Goal: Information Seeking & Learning: Understand process/instructions

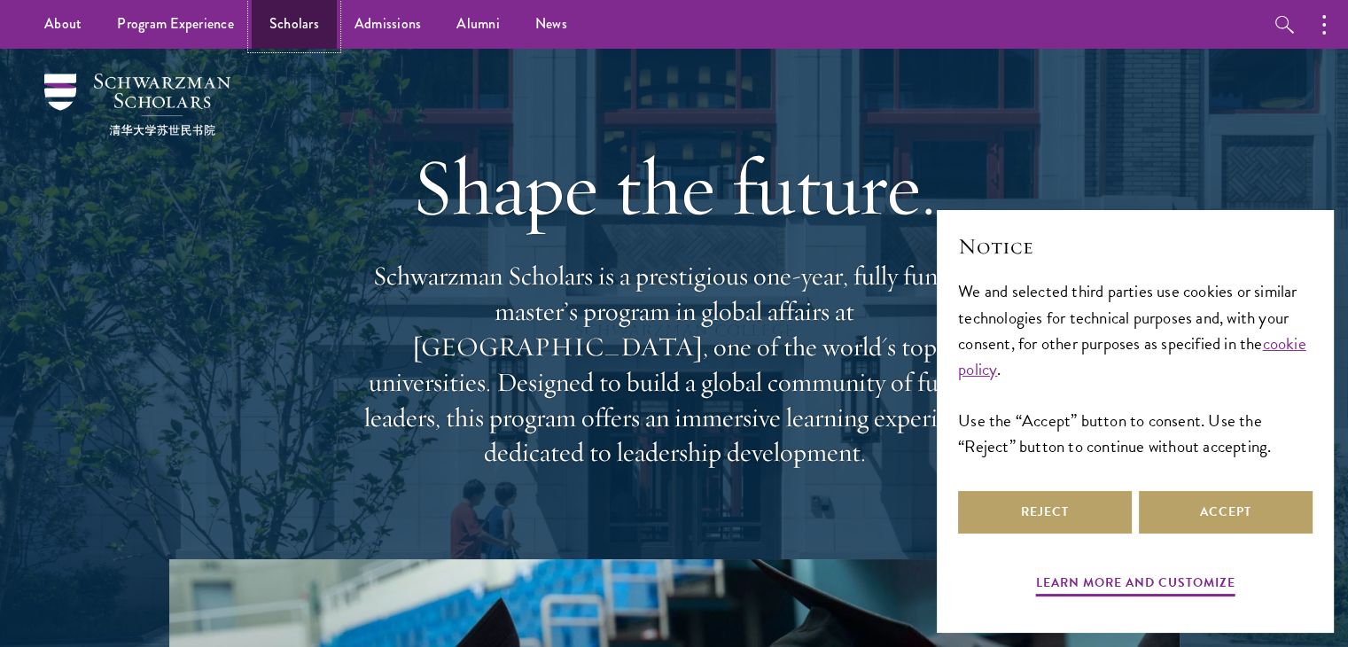
click at [291, 20] on link "Scholars" at bounding box center [294, 24] width 85 height 49
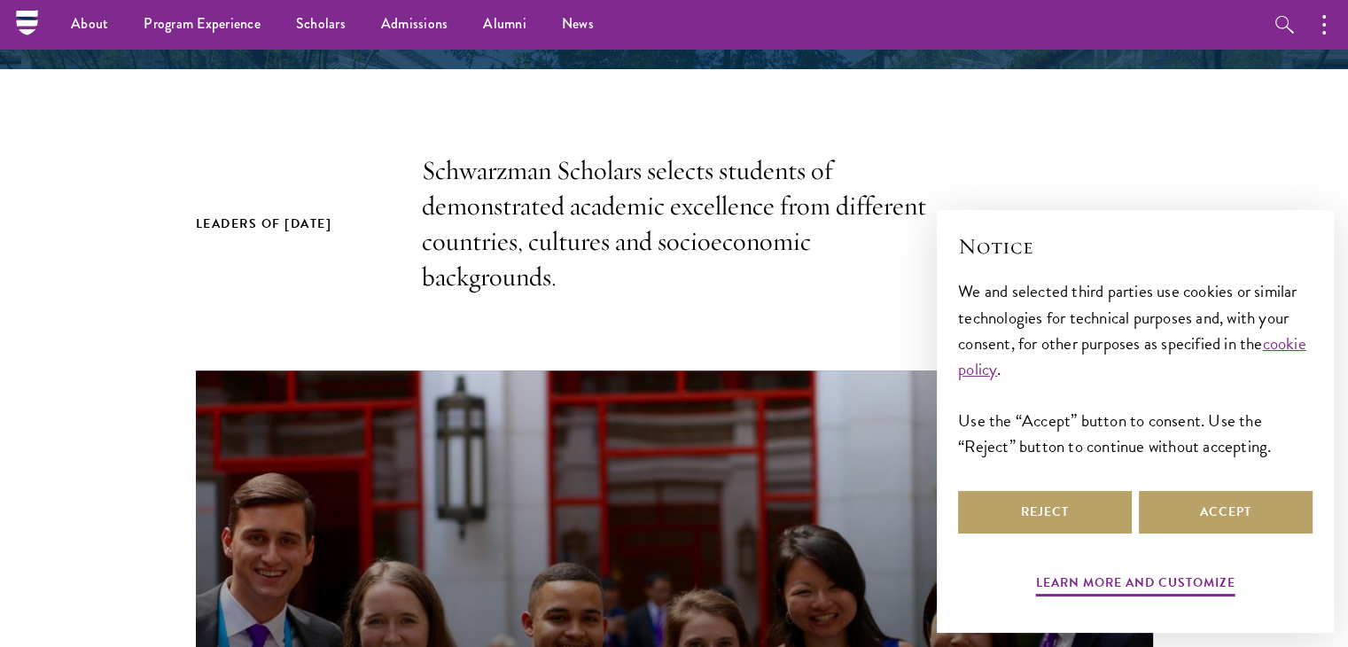
scroll to position [371, 0]
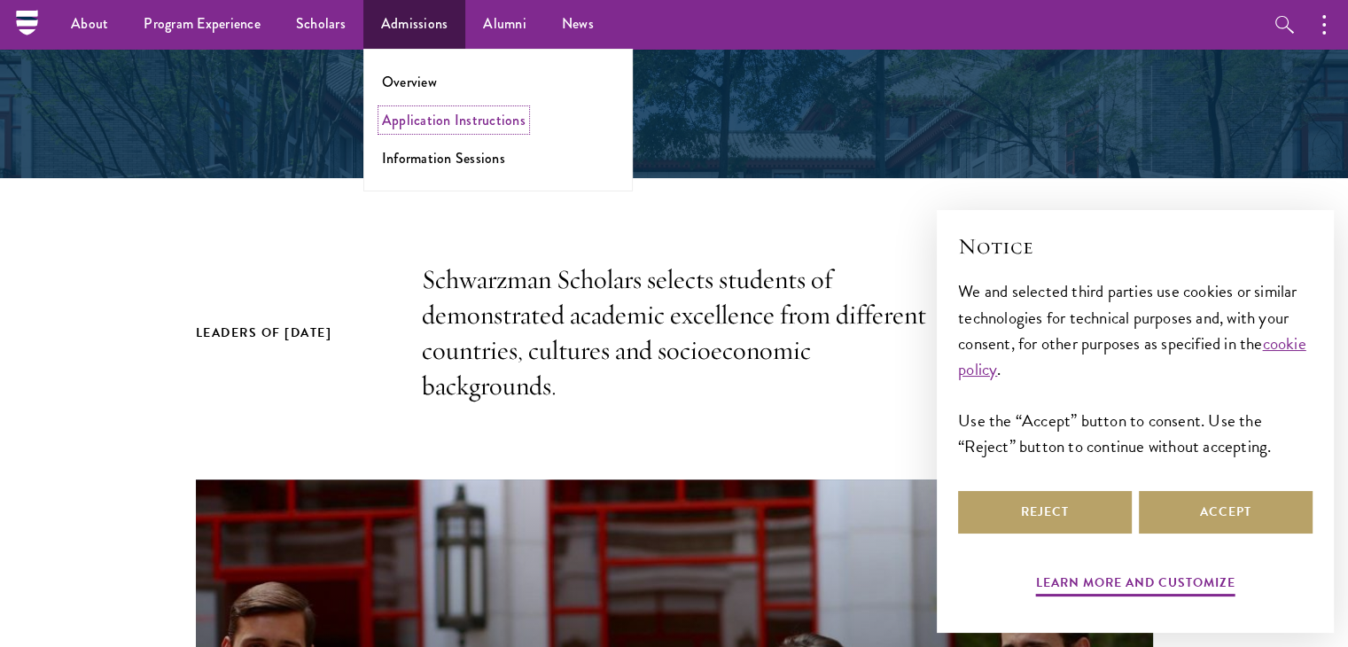
click at [417, 126] on link "Application Instructions" at bounding box center [454, 120] width 144 height 20
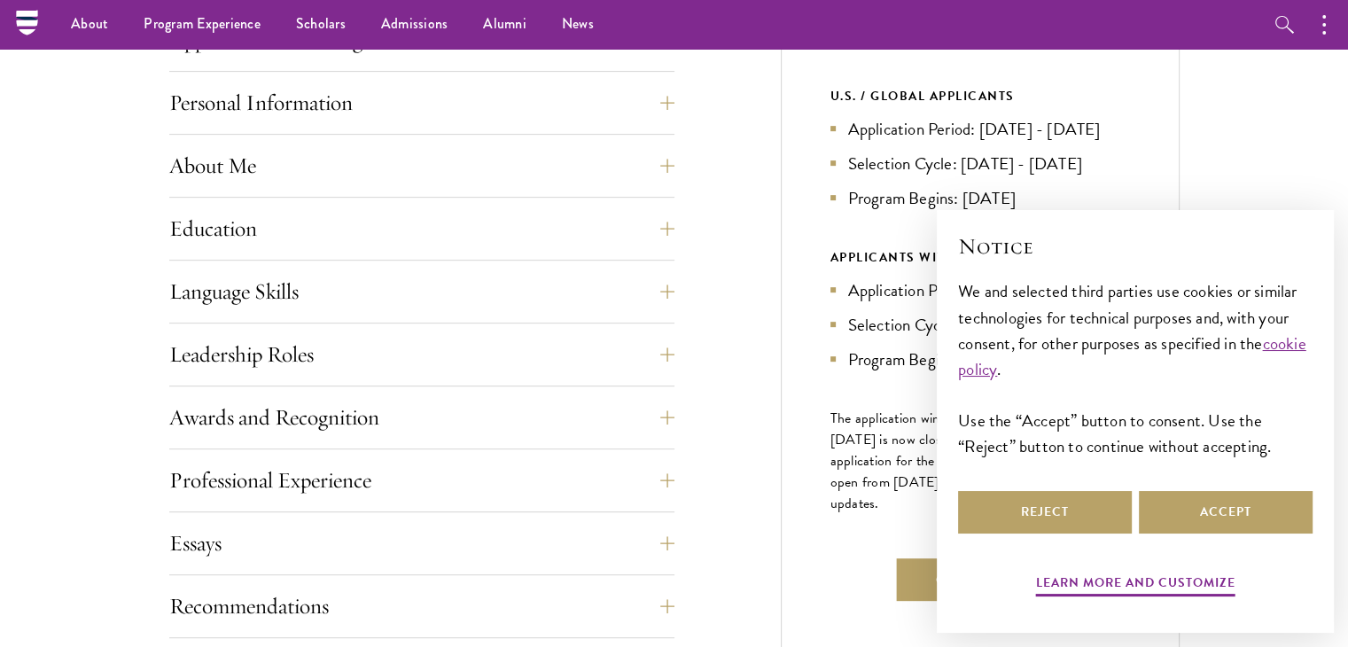
scroll to position [750, 0]
click at [1217, 528] on button "Accept" at bounding box center [1226, 512] width 174 height 43
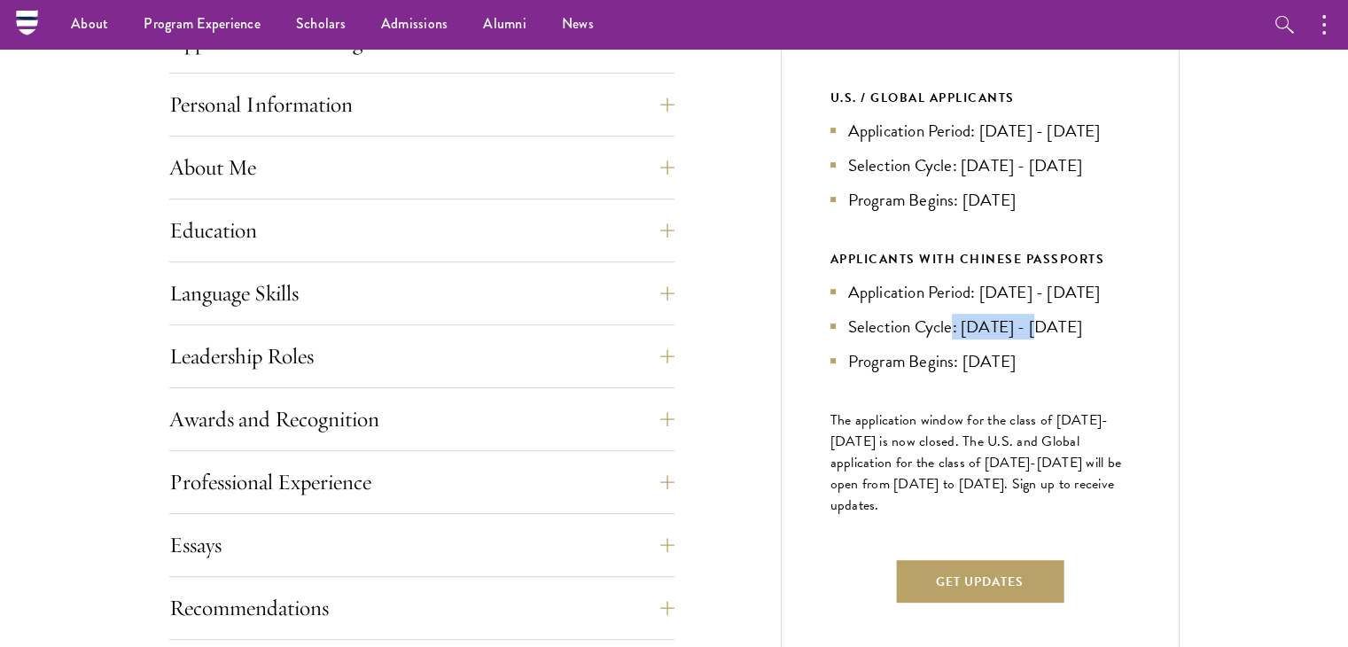
drag, startPoint x: 950, startPoint y: 350, endPoint x: 1031, endPoint y: 351, distance: 80.7
click at [1031, 339] on li "Selection Cycle: Jun - Jul 2026" at bounding box center [981, 327] width 300 height 26
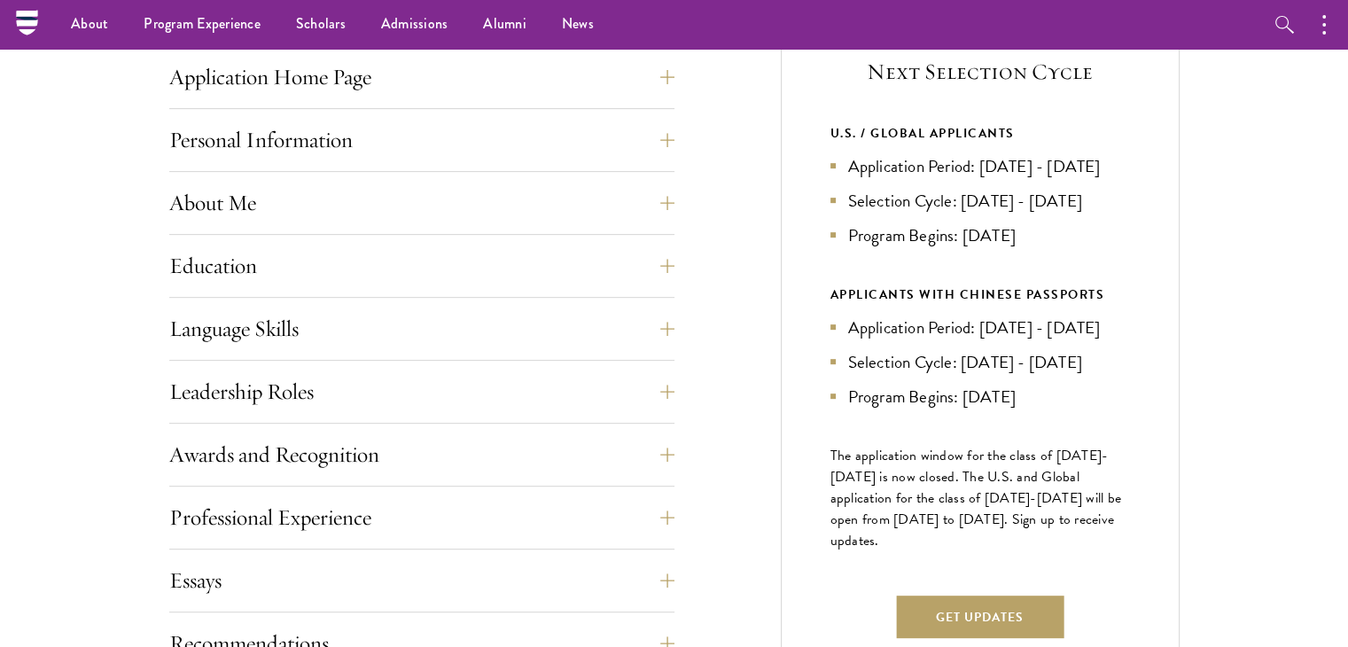
scroll to position [713, 0]
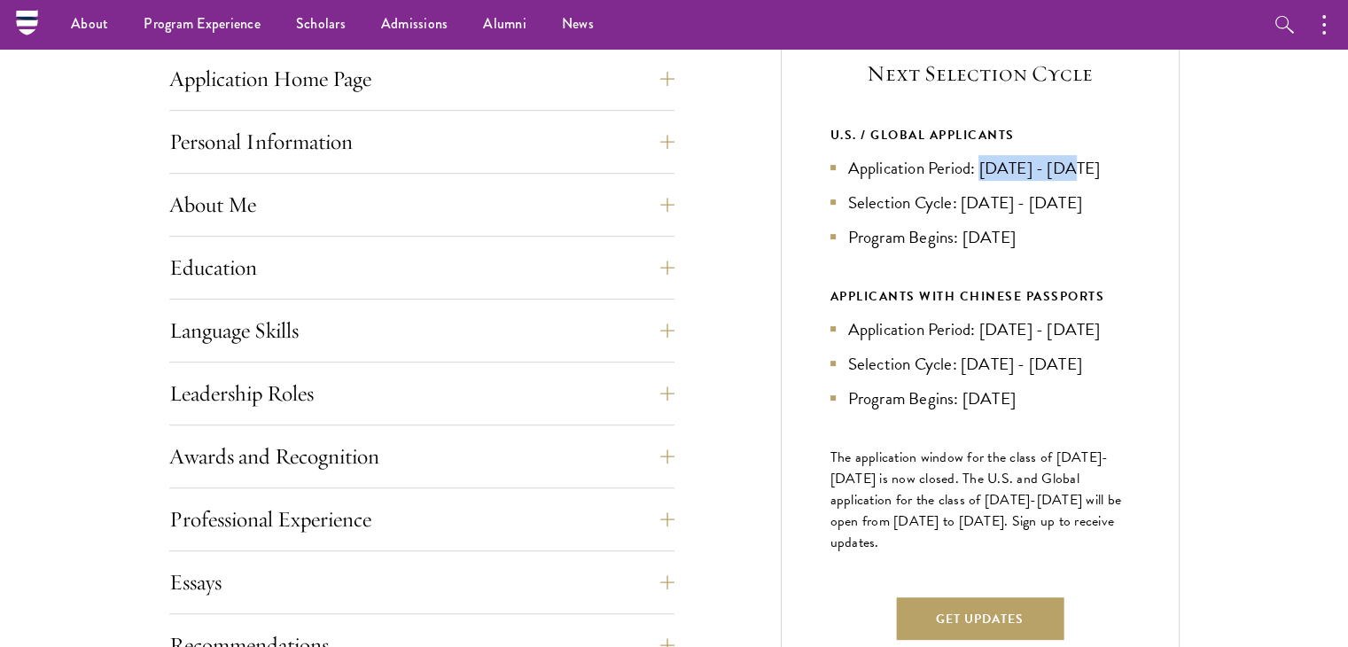
drag, startPoint x: 981, startPoint y: 158, endPoint x: 1073, endPoint y: 160, distance: 91.3
click at [1073, 160] on li "Application Period: Apr 2026 - Sep 2026" at bounding box center [981, 168] width 300 height 26
drag, startPoint x: 988, startPoint y: 323, endPoint x: 1088, endPoint y: 315, distance: 100.5
click at [1088, 315] on div "APPLICANTS WITH CHINESE PASSPORTS Application Period: Jan 2026 - May 2026 Selec…" at bounding box center [981, 348] width 300 height 126
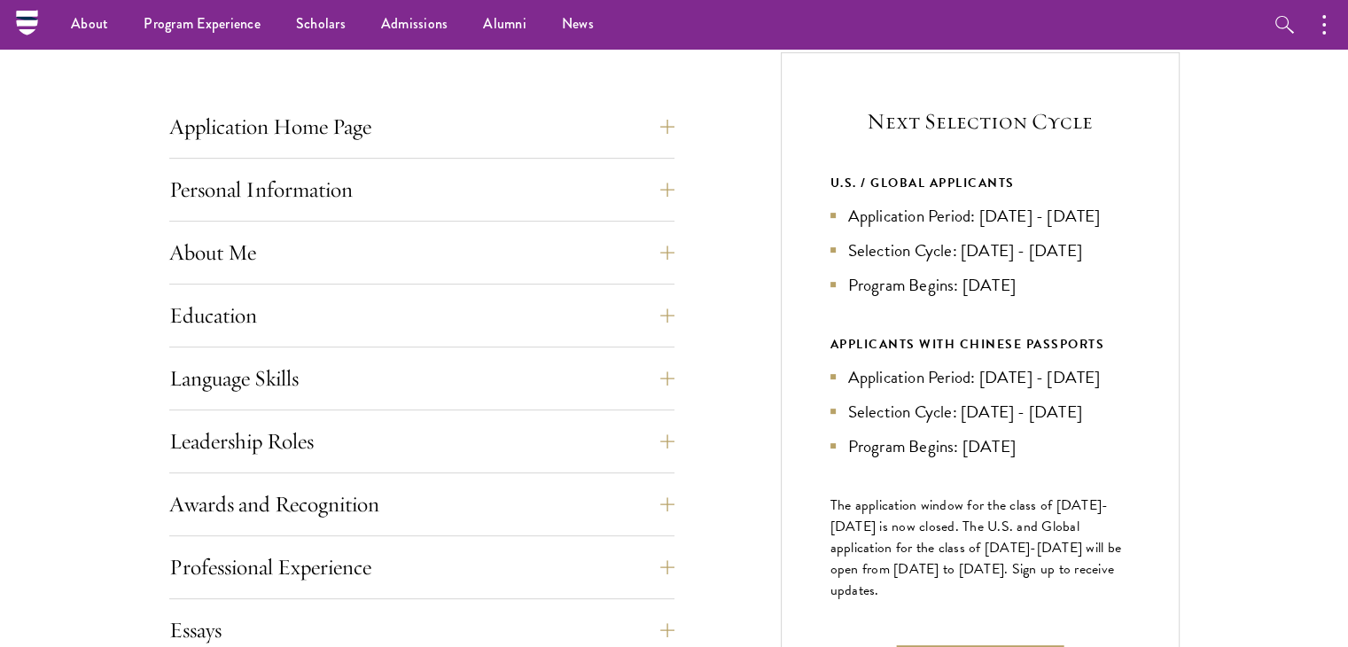
scroll to position [656, 0]
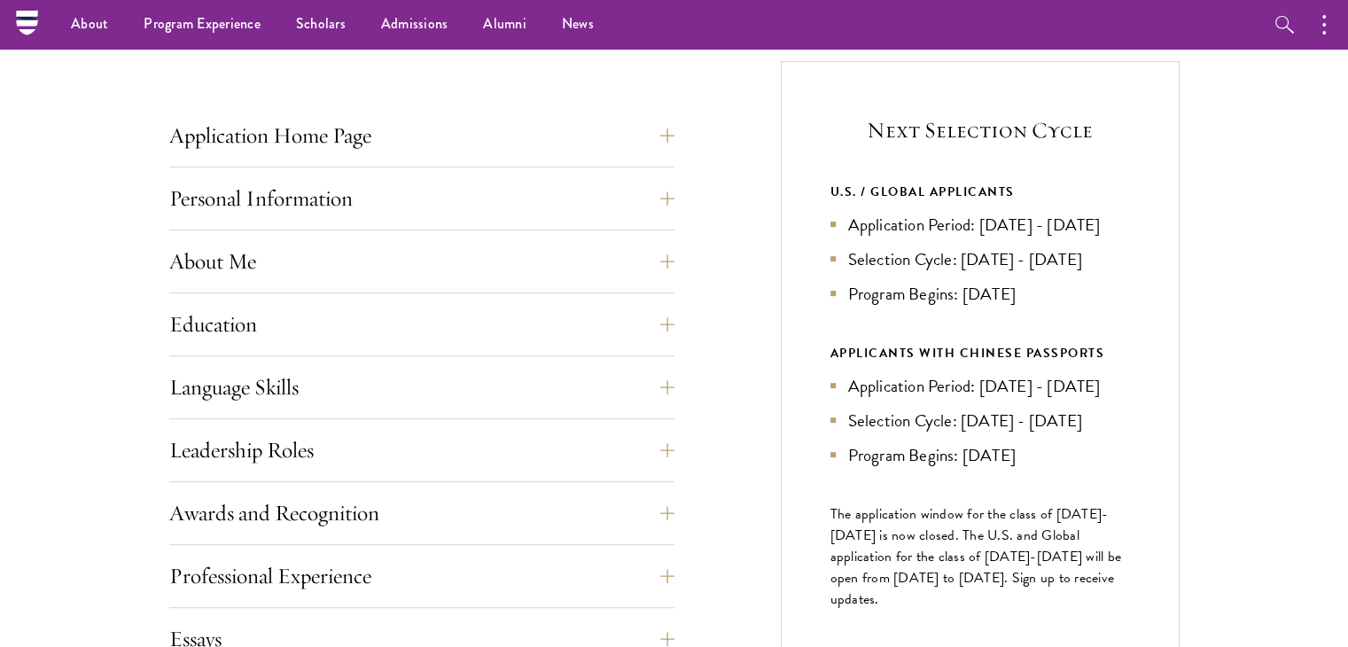
drag, startPoint x: 980, startPoint y: 220, endPoint x: 1141, endPoint y: 229, distance: 160.7
click at [1141, 229] on div "Next Selection Cycle U.S. / GLOBAL APPLICANTS Application Period: Apr 2026 - Se…" at bounding box center [980, 414] width 399 height 706
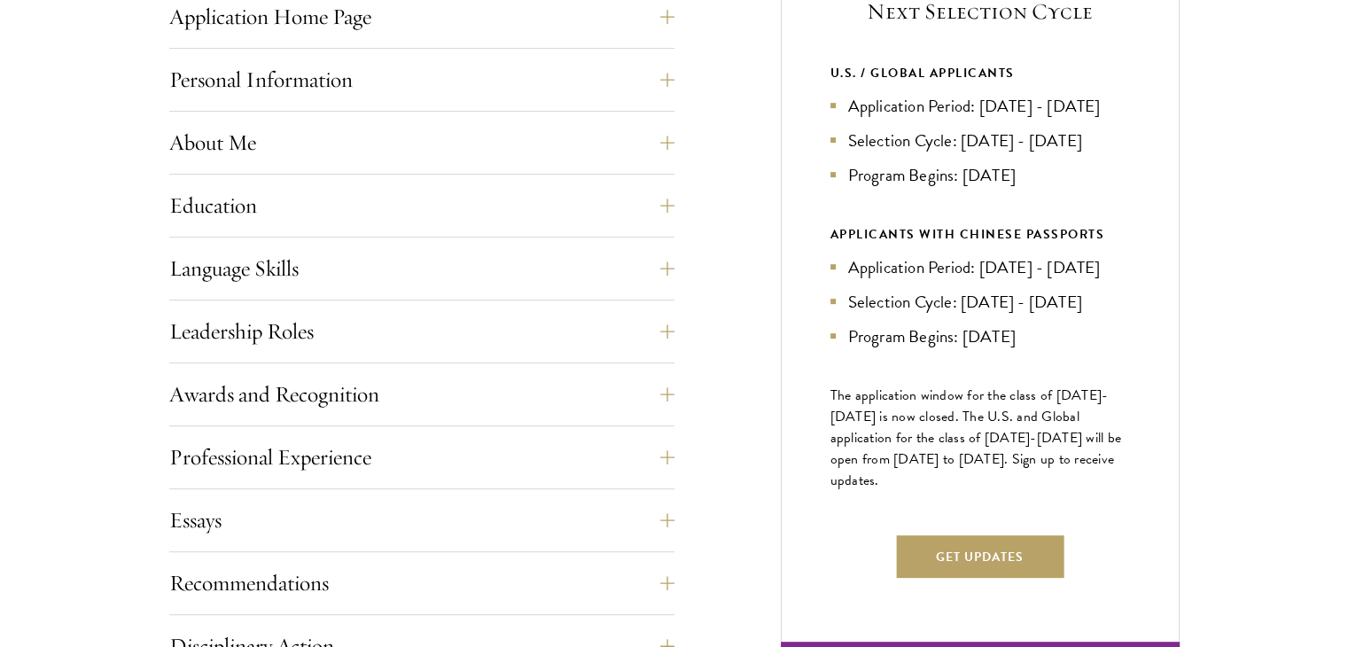
scroll to position [776, 0]
